Goal: Transaction & Acquisition: Obtain resource

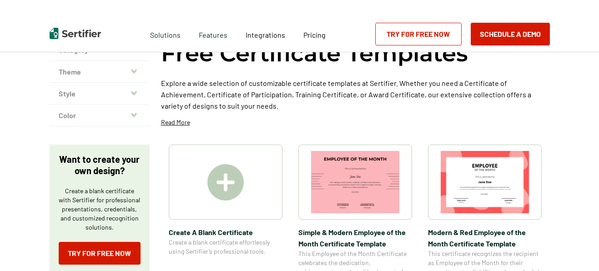
scroll to position [61, 0]
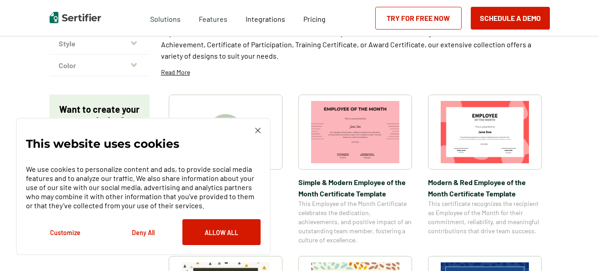
click at [259, 130] on img at bounding box center [257, 130] width 5 height 5
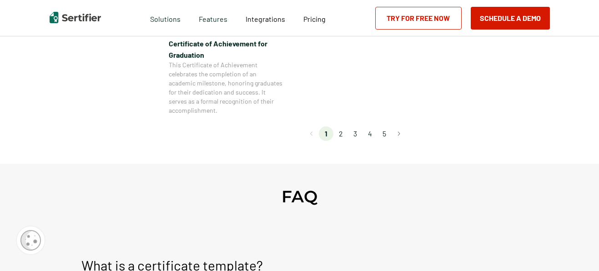
scroll to position [909, 0]
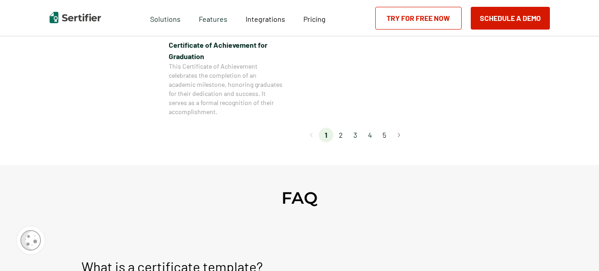
click at [341, 134] on li "2" at bounding box center [341, 135] width 15 height 15
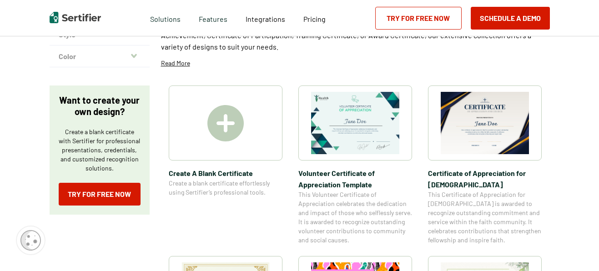
scroll to position [123, 0]
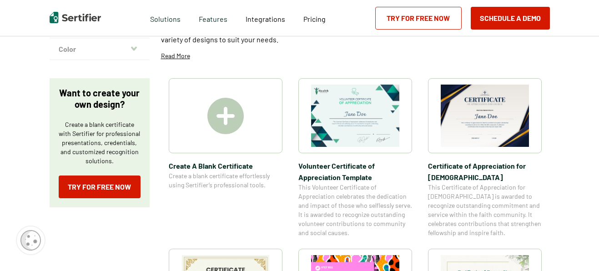
click at [233, 116] on img at bounding box center [225, 116] width 36 height 36
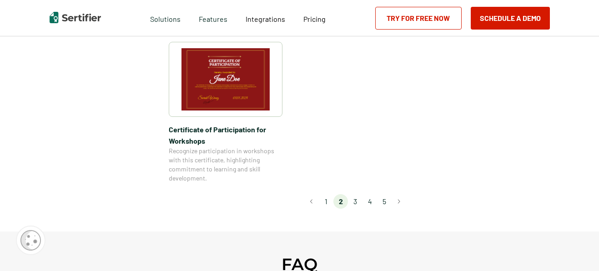
scroll to position [844, 0]
click at [357, 195] on li "3" at bounding box center [355, 202] width 15 height 15
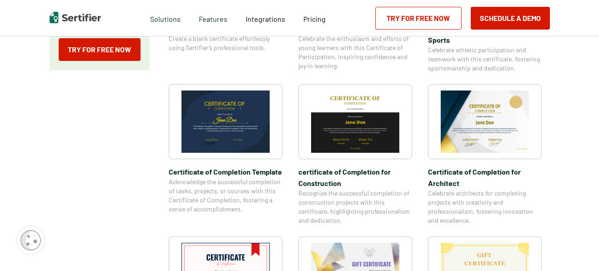
scroll to position [261, 0]
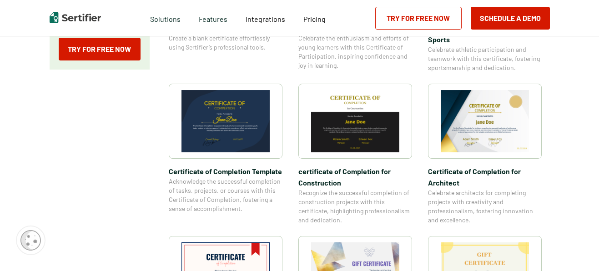
click at [241, 117] on img at bounding box center [226, 121] width 88 height 62
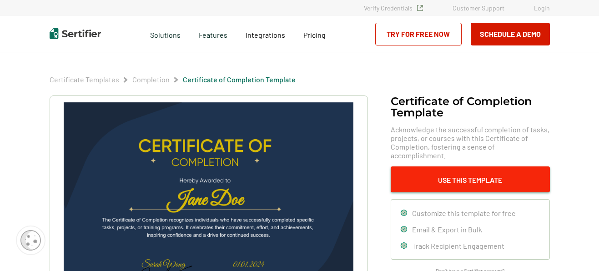
click at [464, 181] on button "Use This Template" at bounding box center [470, 180] width 159 height 26
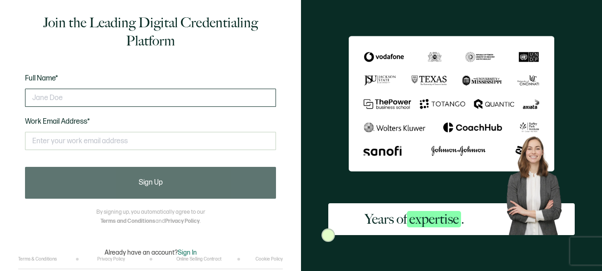
click at [90, 100] on input "text" at bounding box center [150, 98] width 251 height 18
type input "j"
type input "JESSICA ESQUILIN"
click at [77, 139] on input "text" at bounding box center [150, 141] width 251 height 18
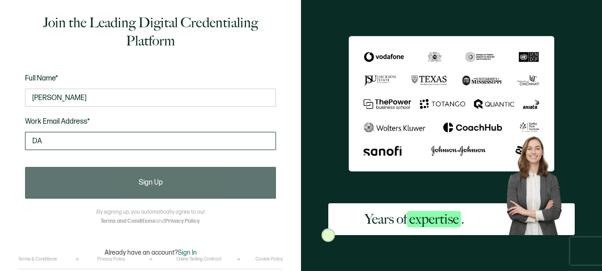
type input "D"
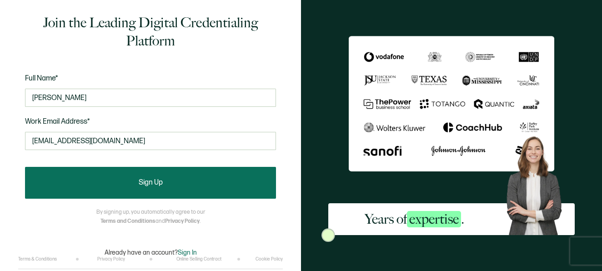
type input "[EMAIL_ADDRESS][DOMAIN_NAME]"
click at [139, 185] on span "Sign Up" at bounding box center [151, 182] width 24 height 7
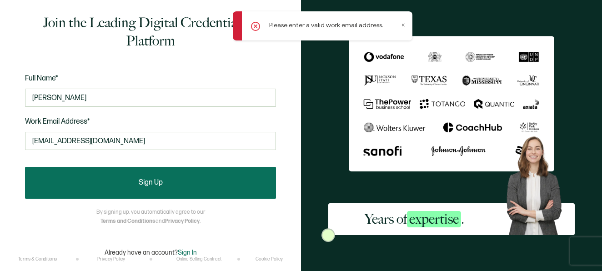
click at [166, 182] on button "Sign Up" at bounding box center [150, 183] width 251 height 32
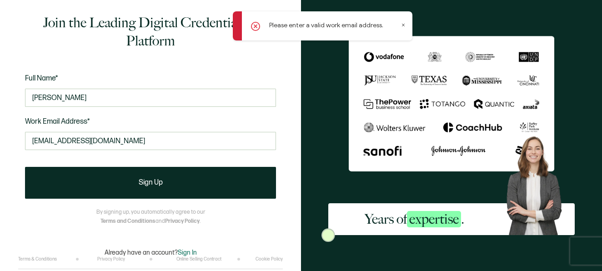
click at [255, 30] on icon at bounding box center [255, 26] width 9 height 9
click at [255, 25] on icon at bounding box center [255, 26] width 3 height 3
click at [404, 26] on icon at bounding box center [403, 25] width 5 height 5
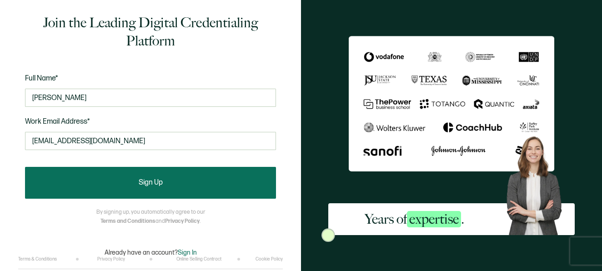
click at [144, 185] on span "Sign Up" at bounding box center [151, 182] width 24 height 7
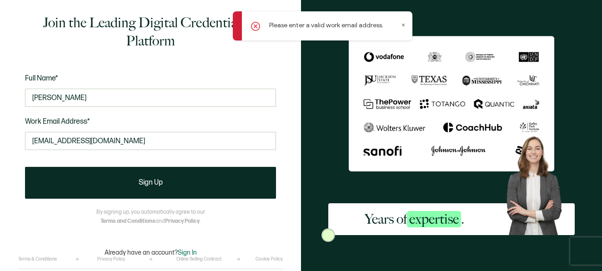
click at [405, 23] on icon at bounding box center [403, 25] width 5 height 5
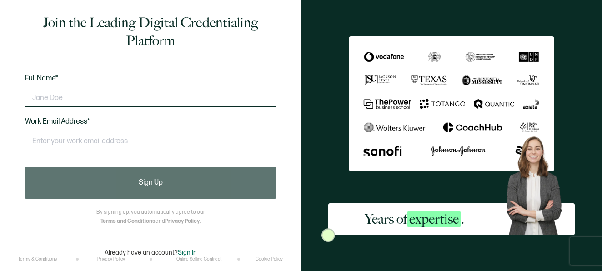
click at [117, 92] on input "text" at bounding box center [150, 98] width 251 height 18
type input "[PERSON_NAME]"
click at [80, 142] on input "text" at bounding box center [150, 141] width 251 height 18
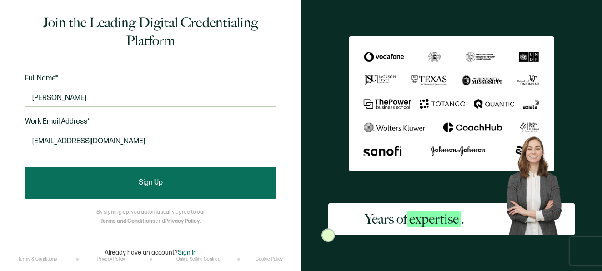
click at [136, 182] on button "Sign Up" at bounding box center [150, 183] width 251 height 32
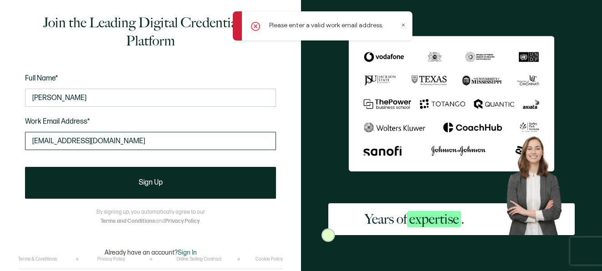
click at [122, 142] on input "[EMAIL_ADDRESS][DOMAIN_NAME]" at bounding box center [150, 141] width 251 height 18
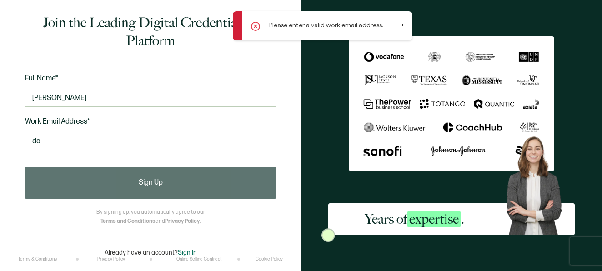
type input "d"
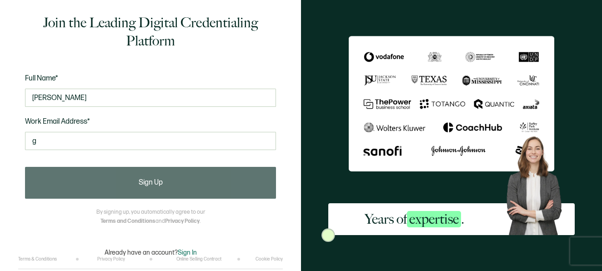
type input "[EMAIL_ADDRESS][DOMAIN_NAME]"
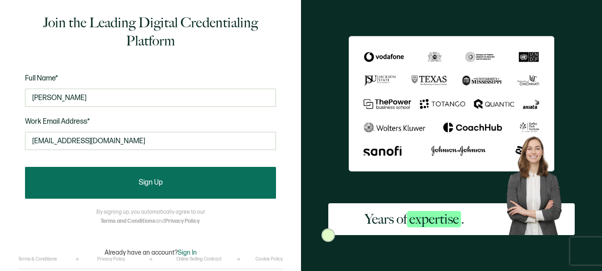
click at [165, 186] on button "Sign Up" at bounding box center [150, 183] width 251 height 32
